Goal: Information Seeking & Learning: Learn about a topic

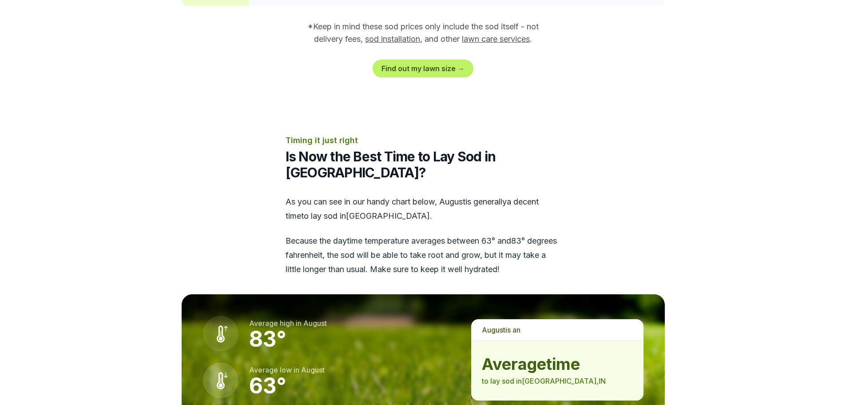
scroll to position [1110, 0]
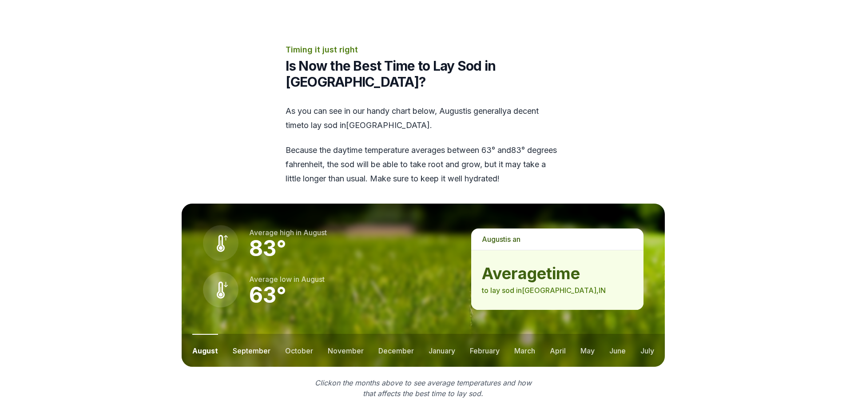
click at [243, 334] on button "september" at bounding box center [252, 350] width 38 height 33
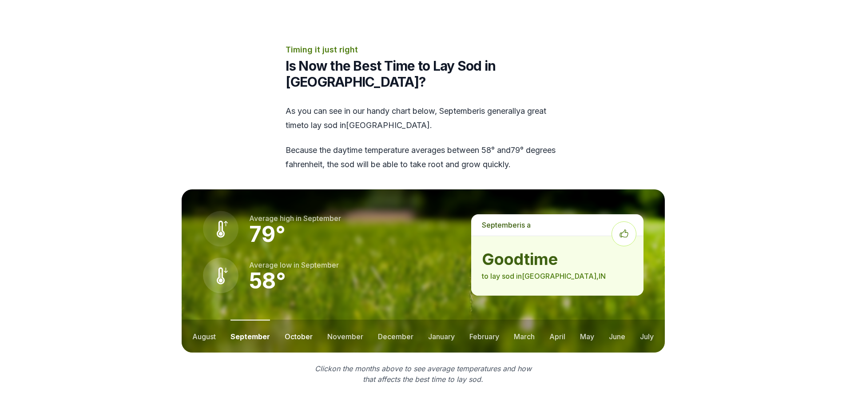
click at [306, 319] on button "october" at bounding box center [299, 335] width 28 height 33
click at [332, 319] on button "november" at bounding box center [345, 335] width 36 height 33
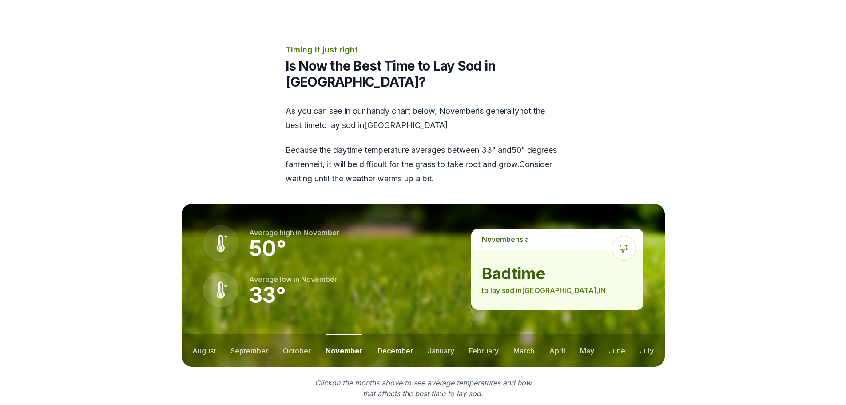
click at [385, 334] on button "december" at bounding box center [396, 350] width 36 height 33
click at [496, 334] on button "february" at bounding box center [485, 350] width 30 height 33
click at [531, 334] on button "march" at bounding box center [524, 350] width 21 height 33
click at [555, 335] on button "april" at bounding box center [558, 350] width 16 height 33
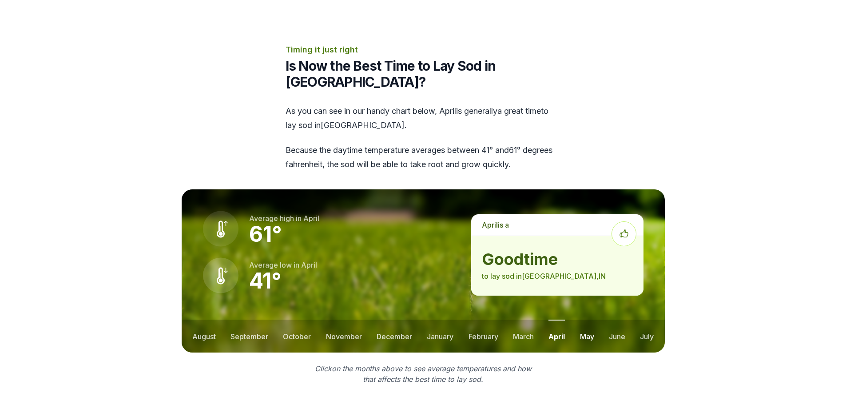
click at [584, 320] on button "may" at bounding box center [587, 335] width 14 height 33
click at [616, 319] on button "june" at bounding box center [617, 335] width 16 height 33
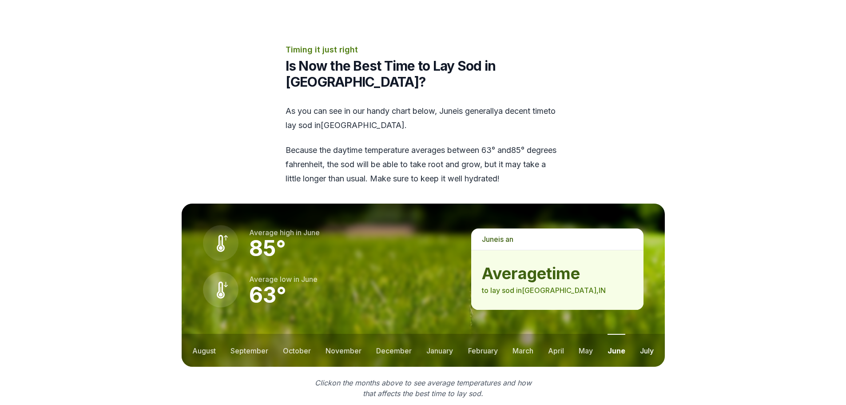
click at [643, 334] on button "july" at bounding box center [647, 350] width 14 height 33
click at [296, 334] on button "october" at bounding box center [297, 350] width 28 height 33
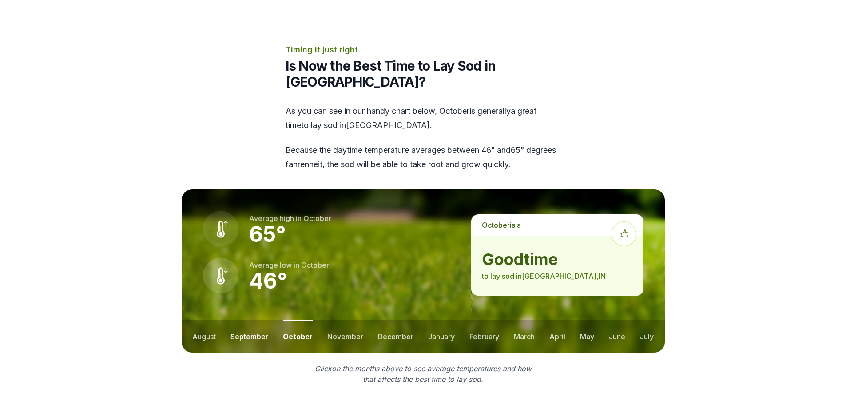
click at [258, 320] on button "september" at bounding box center [250, 335] width 38 height 33
click at [285, 321] on button "october" at bounding box center [299, 335] width 28 height 33
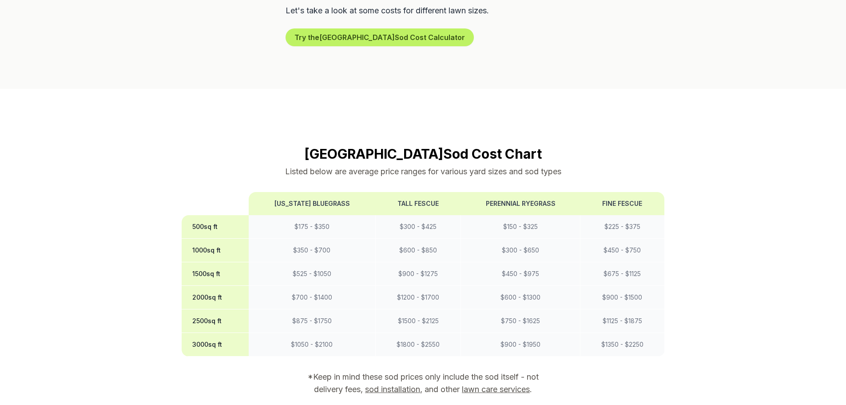
scroll to position [711, 0]
